Goal: Task Accomplishment & Management: Manage account settings

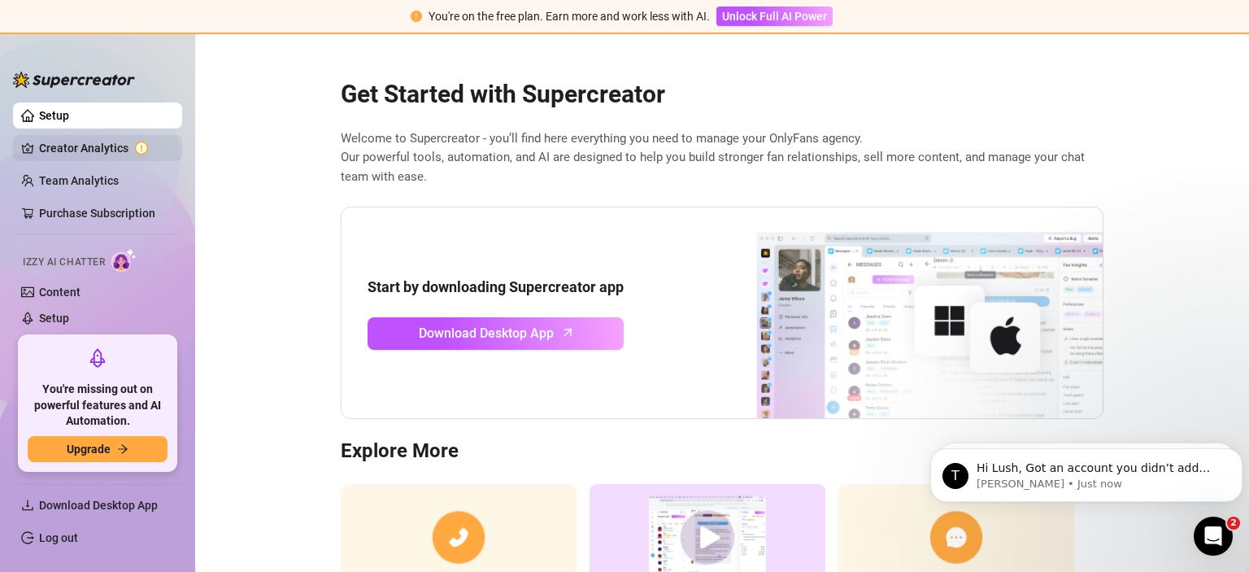
click at [115, 143] on link "Creator Analytics" at bounding box center [104, 148] width 130 height 26
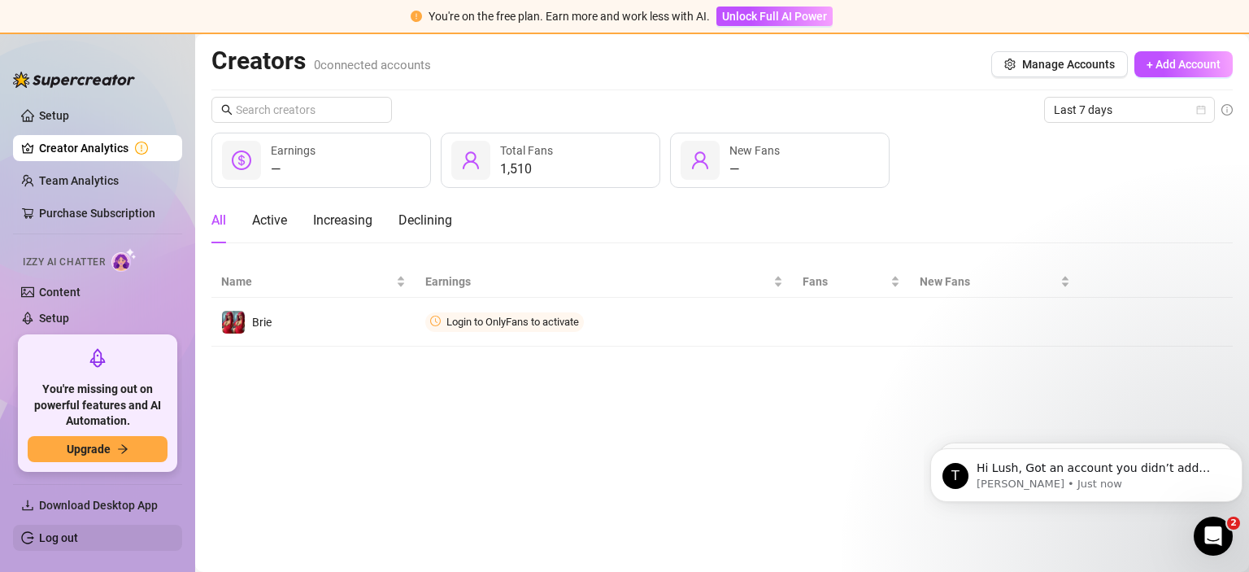
click at [57, 542] on link "Log out" at bounding box center [58, 537] width 39 height 13
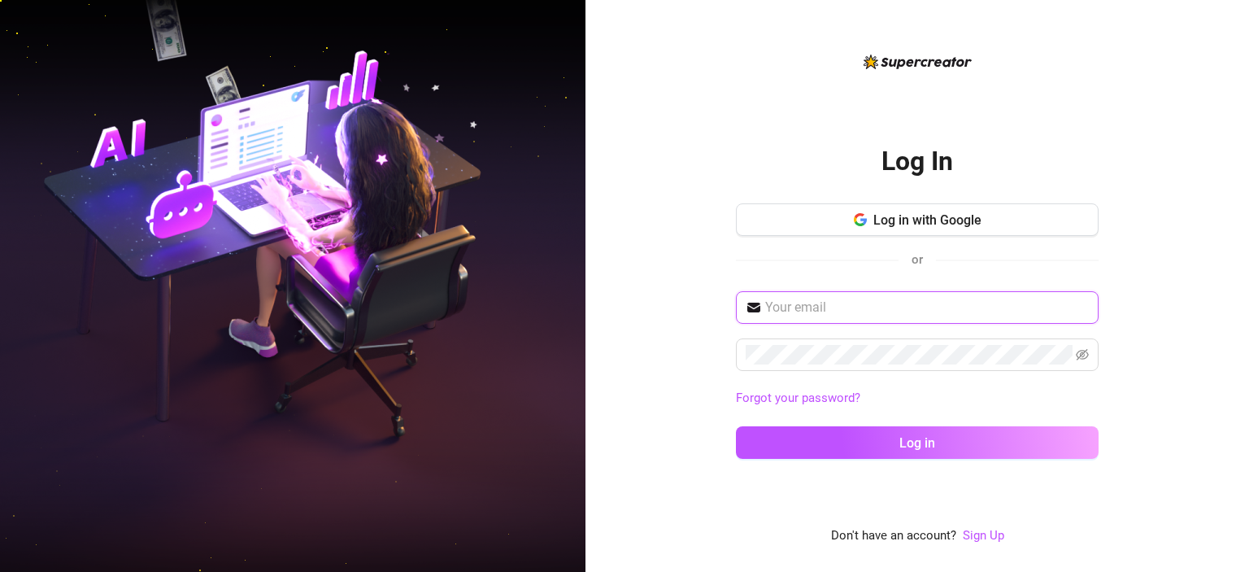
paste input "[EMAIL_ADDRESS][DOMAIN_NAME]"
click at [830, 317] on input "[EMAIL_ADDRESS][DOMAIN_NAME]" at bounding box center [927, 308] width 324 height 20
type input "[EMAIL_ADDRESS][DOMAIN_NAME]"
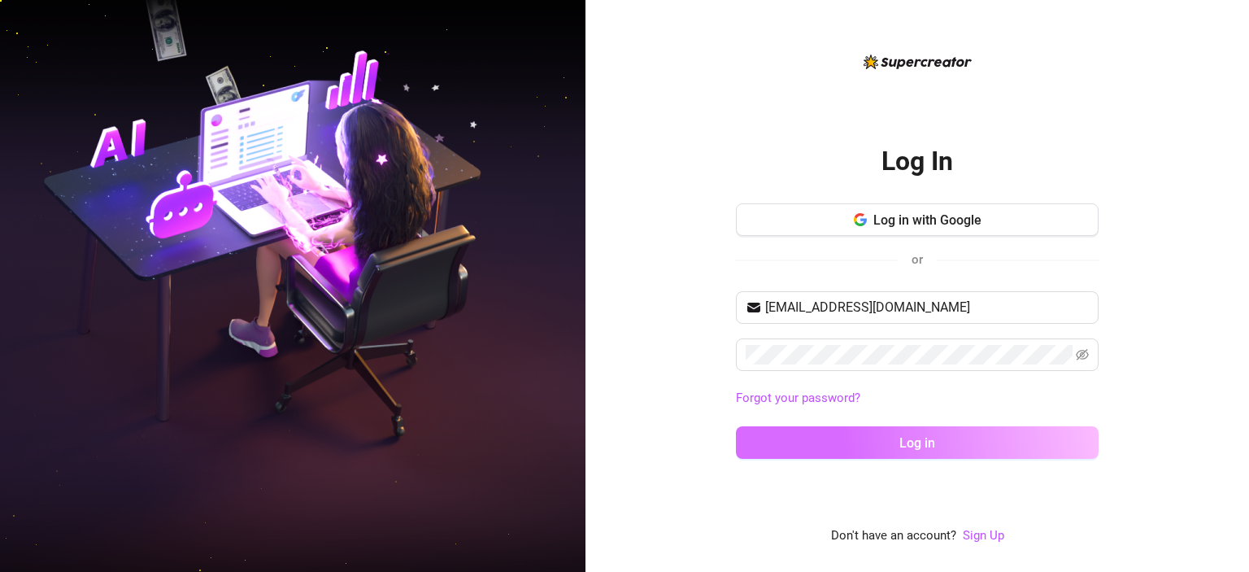
click at [893, 440] on button "Log in" at bounding box center [917, 442] width 363 height 33
